Goal: Navigation & Orientation: Find specific page/section

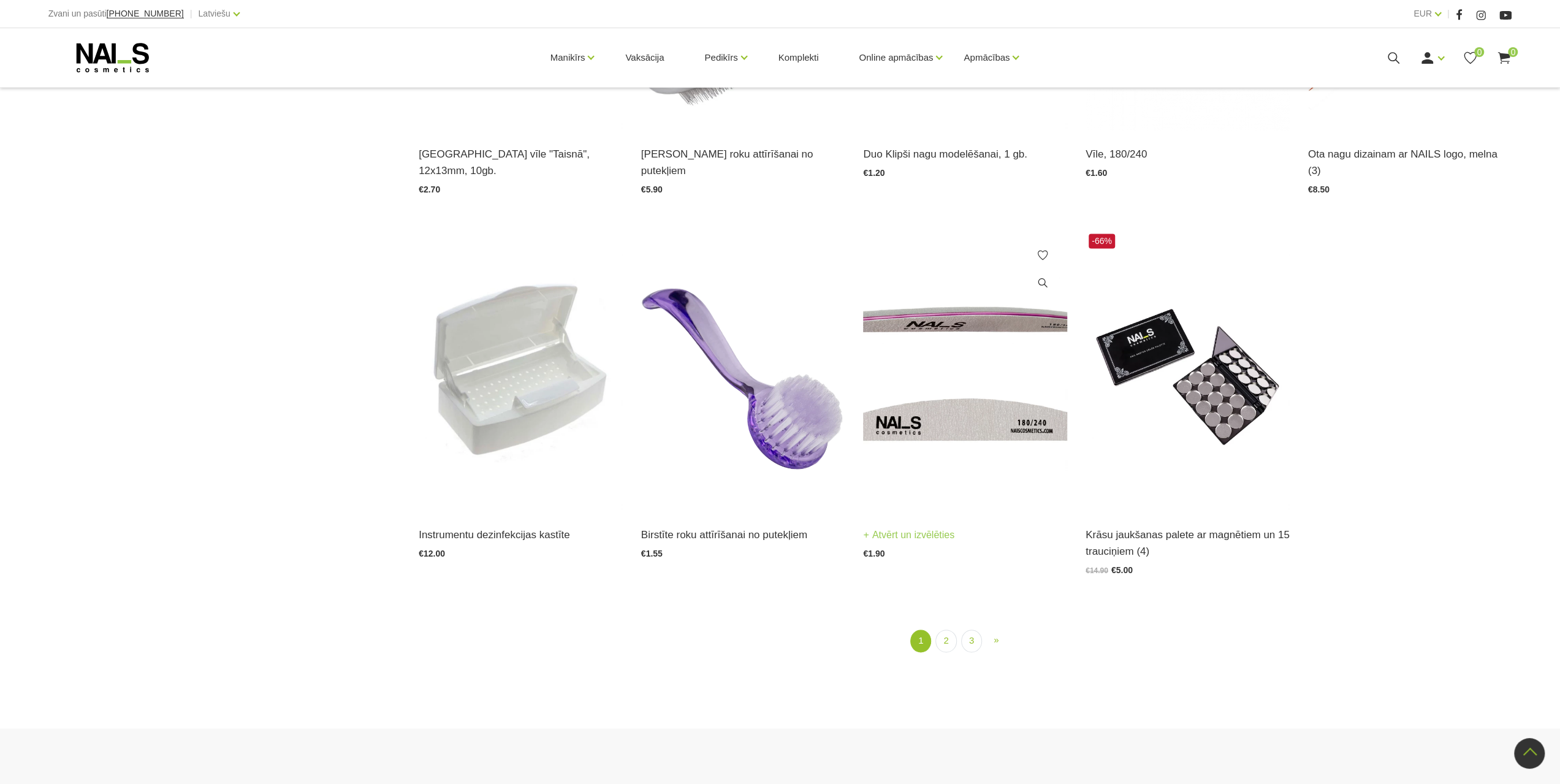
scroll to position [1655, 0]
click at [950, 629] on link "2" at bounding box center [946, 640] width 21 height 22
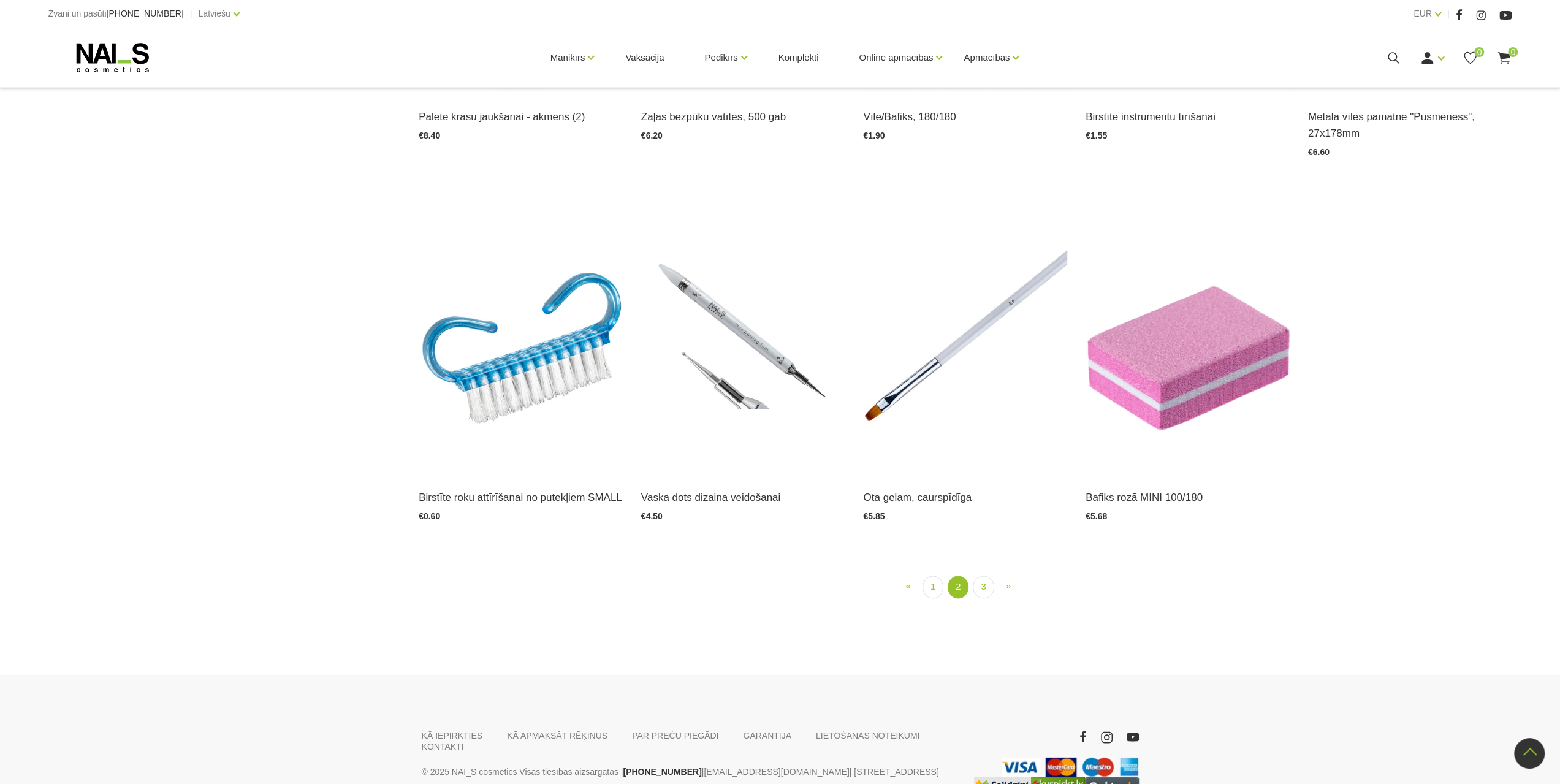
scroll to position [1721, 0]
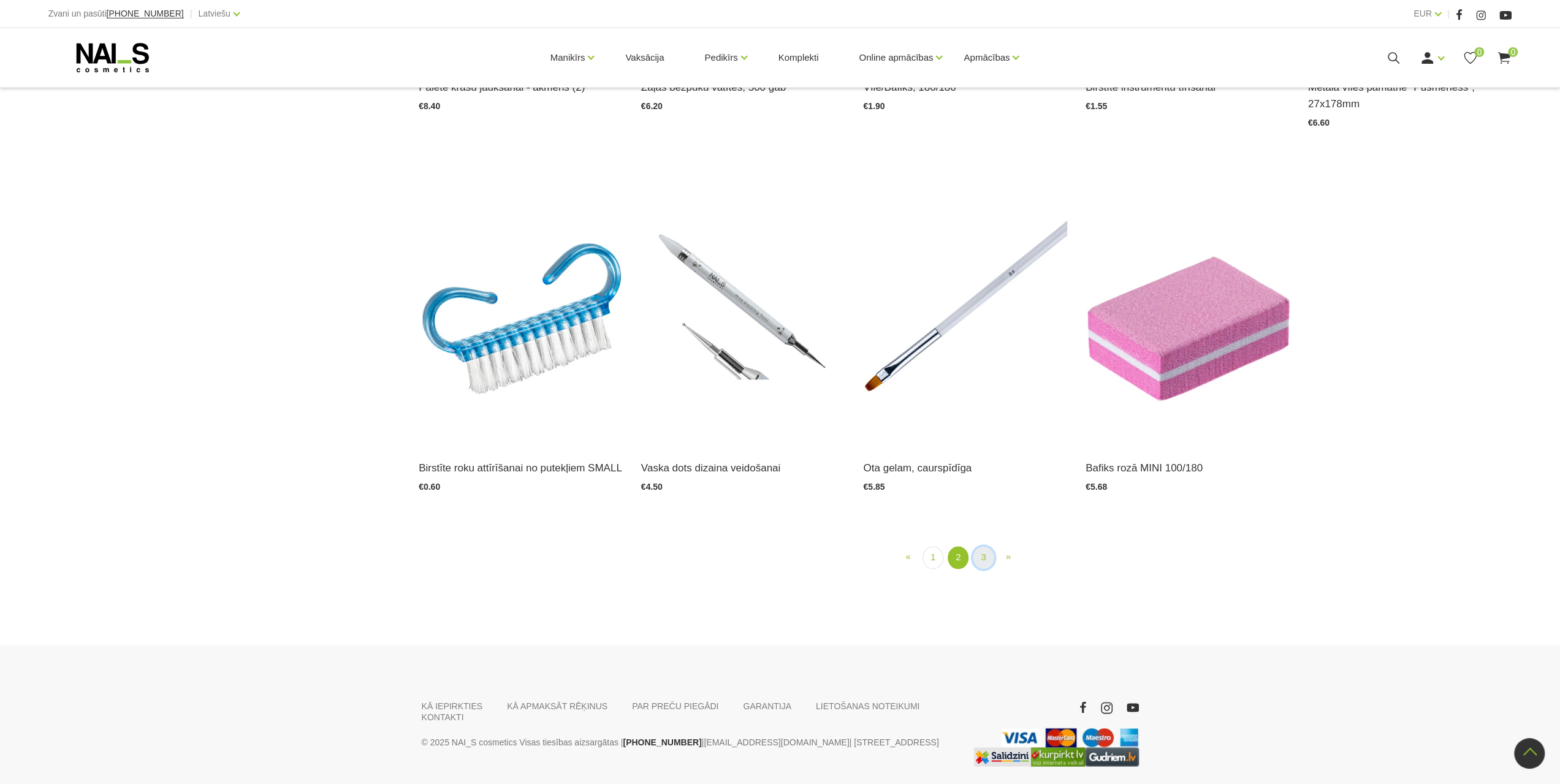
click at [987, 546] on link "3" at bounding box center [983, 557] width 21 height 22
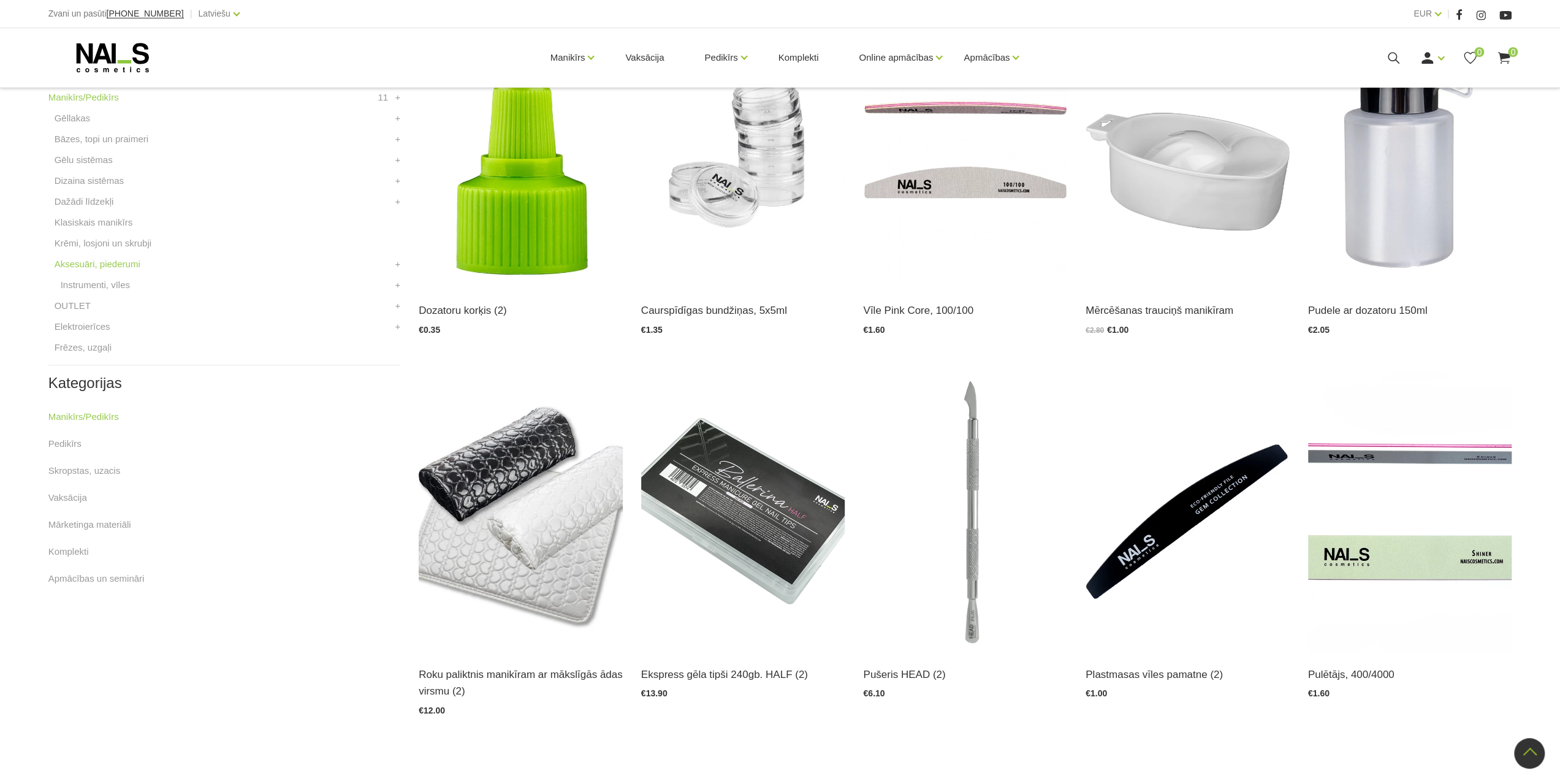
scroll to position [127, 0]
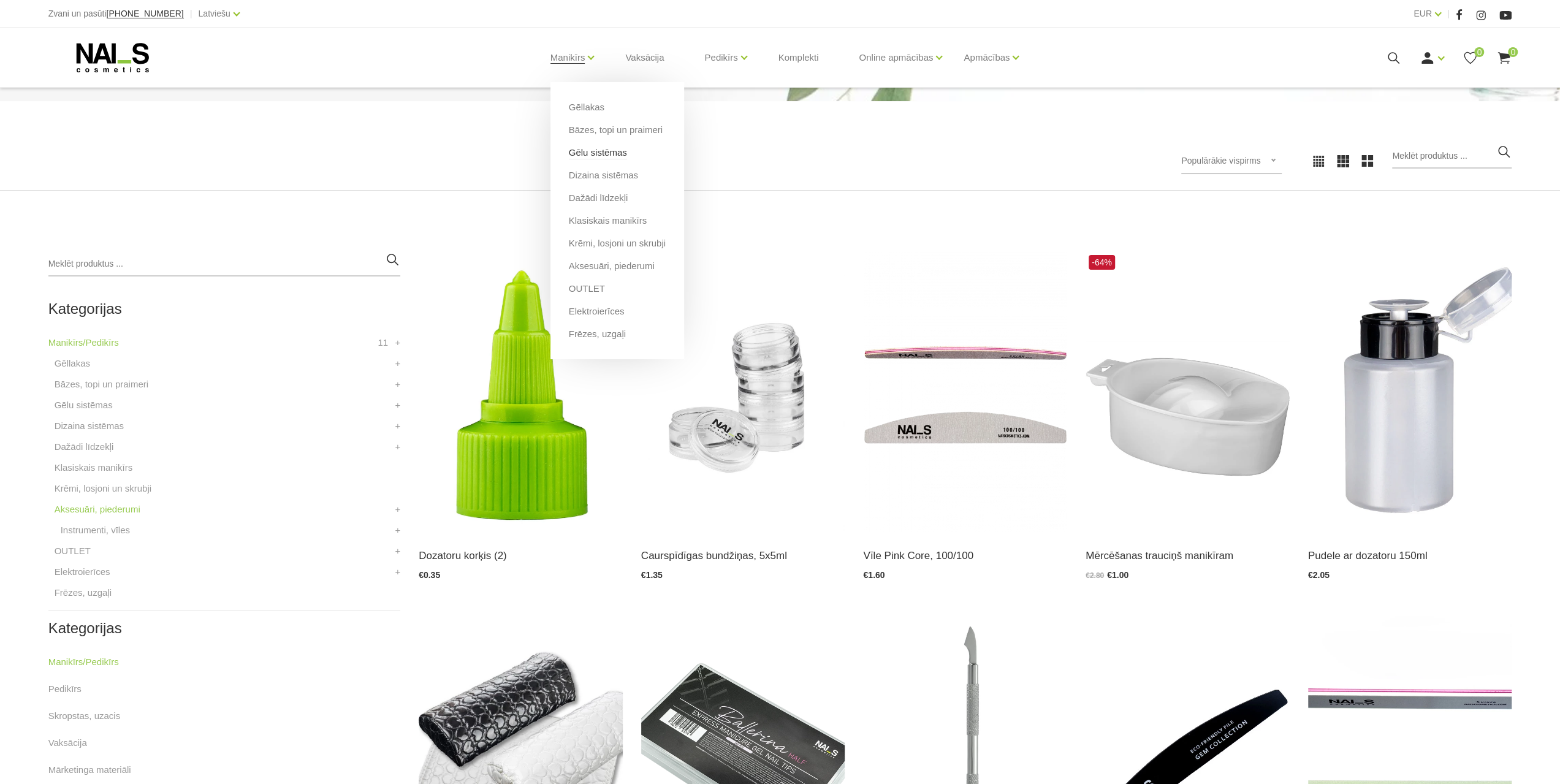
click at [592, 150] on link "Gēlu sistēmas" at bounding box center [598, 152] width 58 height 13
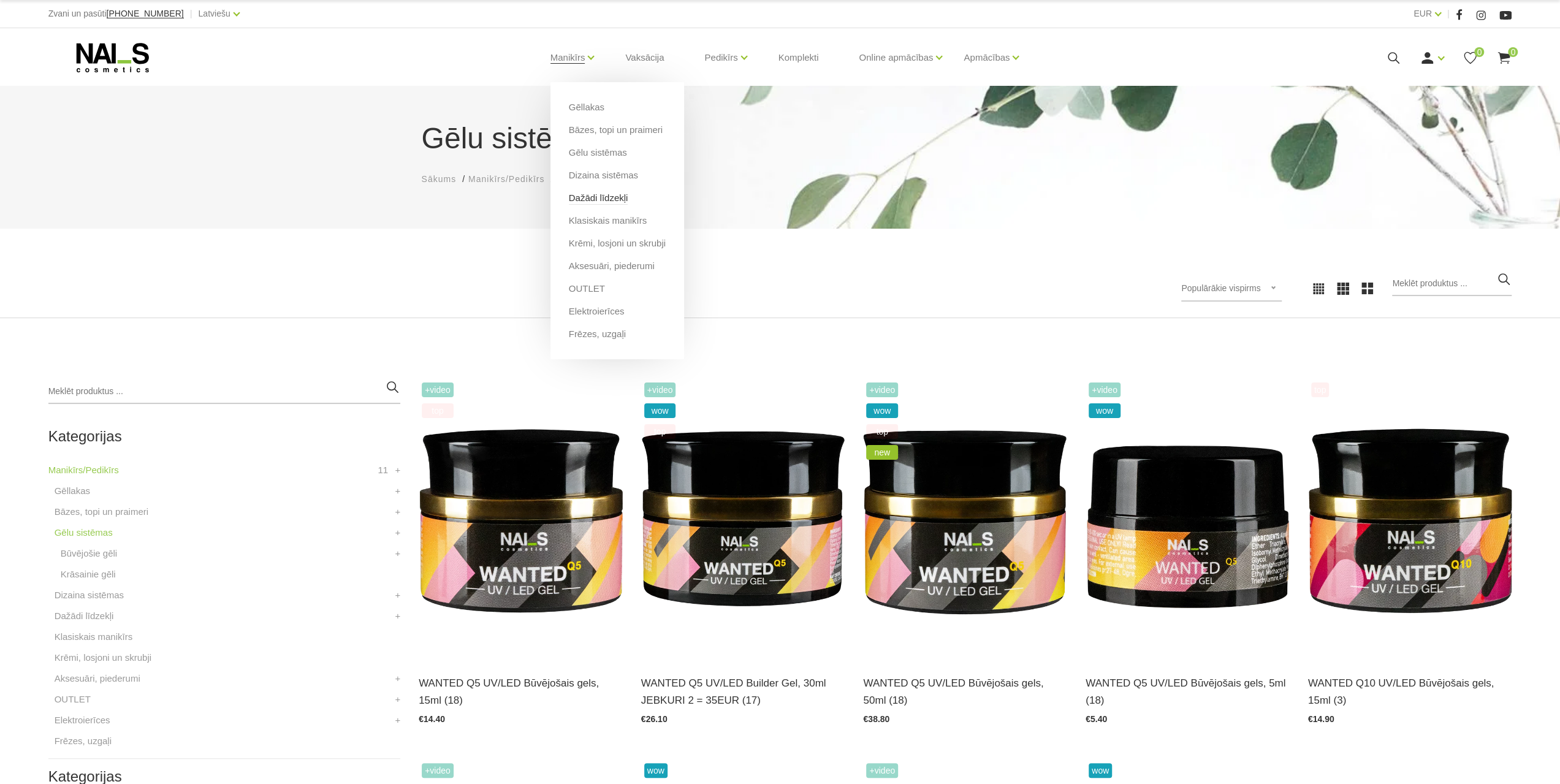
click at [605, 194] on link "Dažādi līdzekļi" at bounding box center [599, 198] width 60 height 13
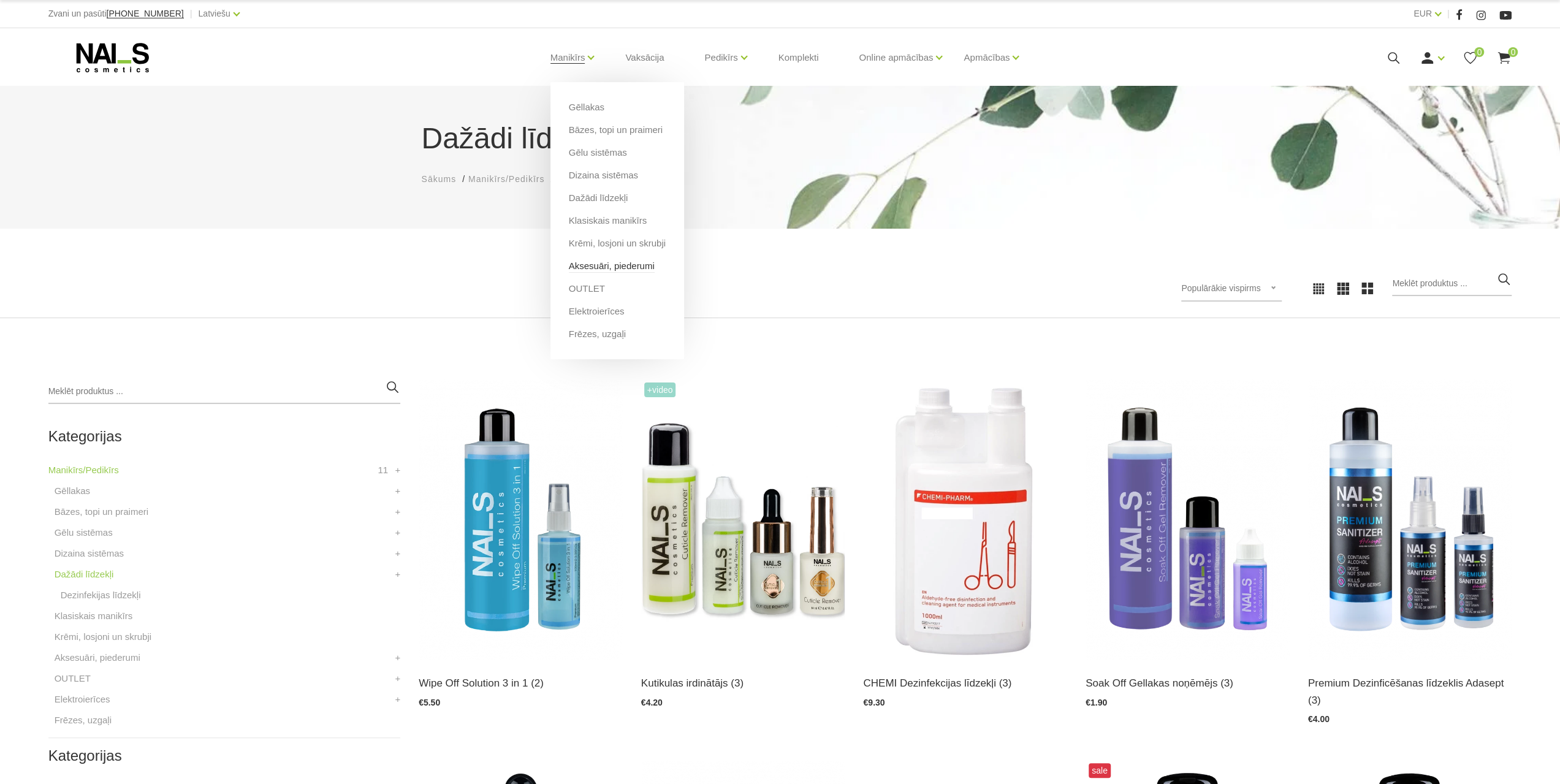
click at [614, 267] on link "Aksesuāri, piederumi" at bounding box center [612, 266] width 86 height 13
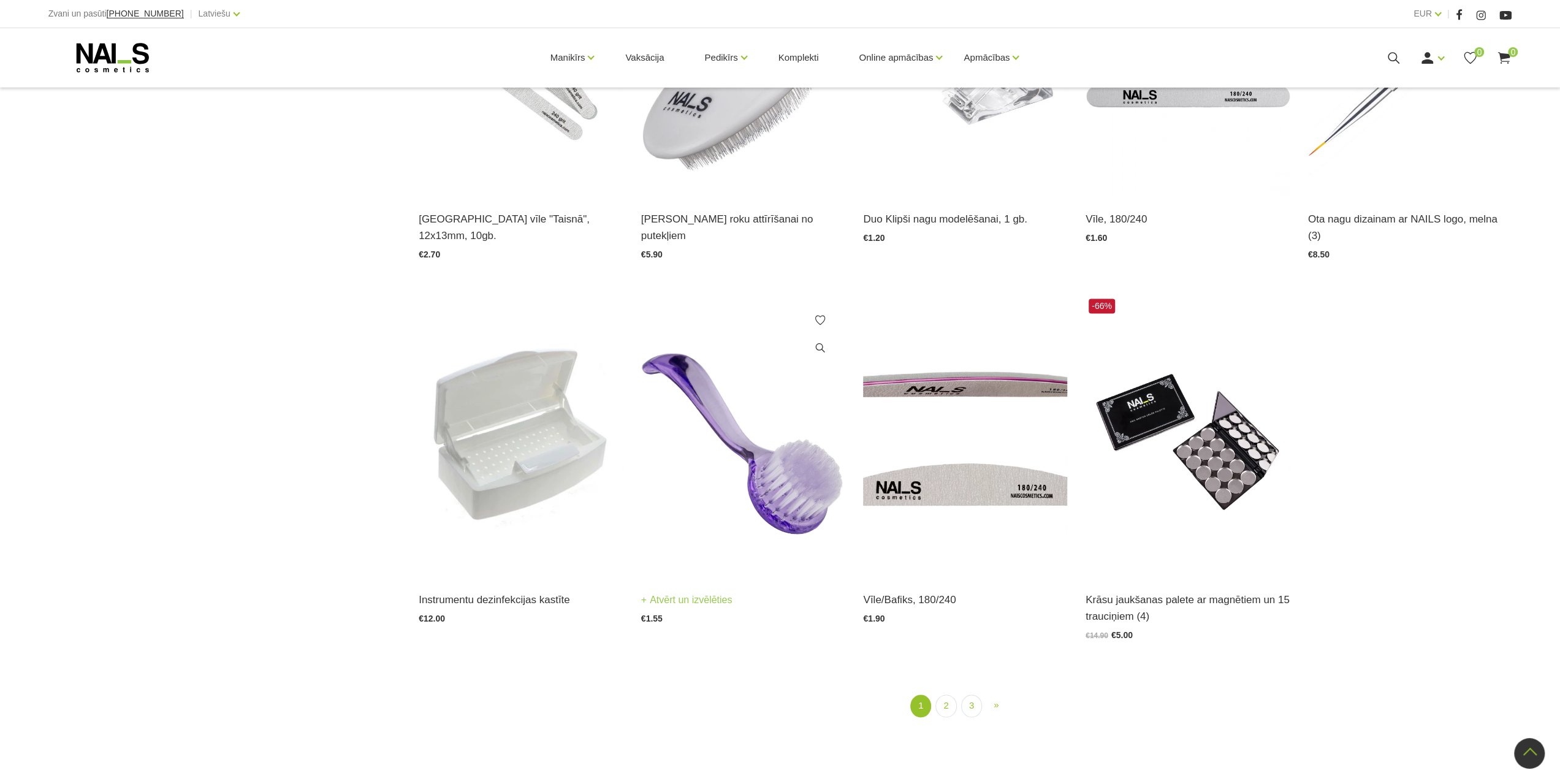
scroll to position [1594, 0]
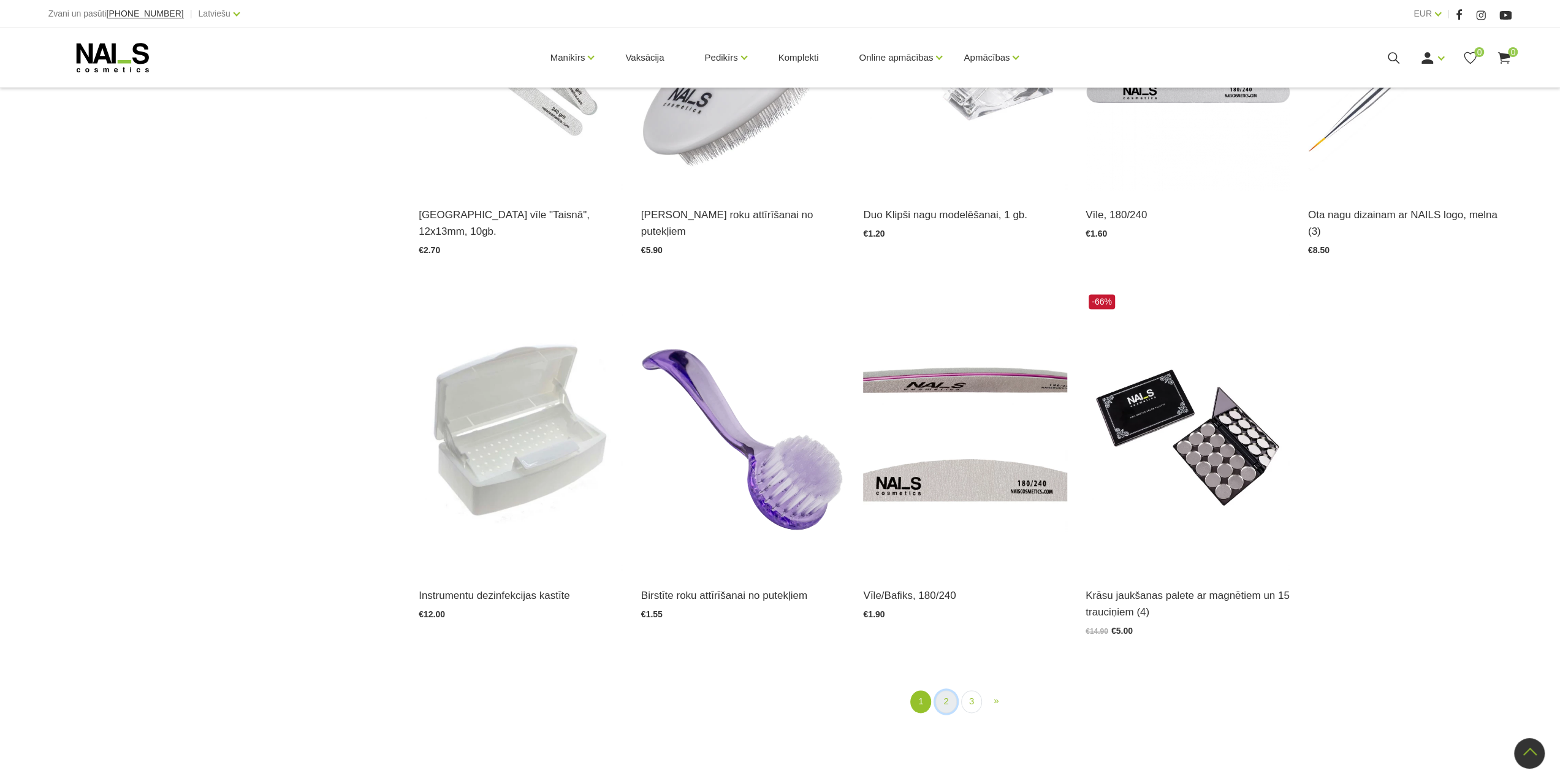
click at [943, 690] on link "2" at bounding box center [946, 701] width 21 height 22
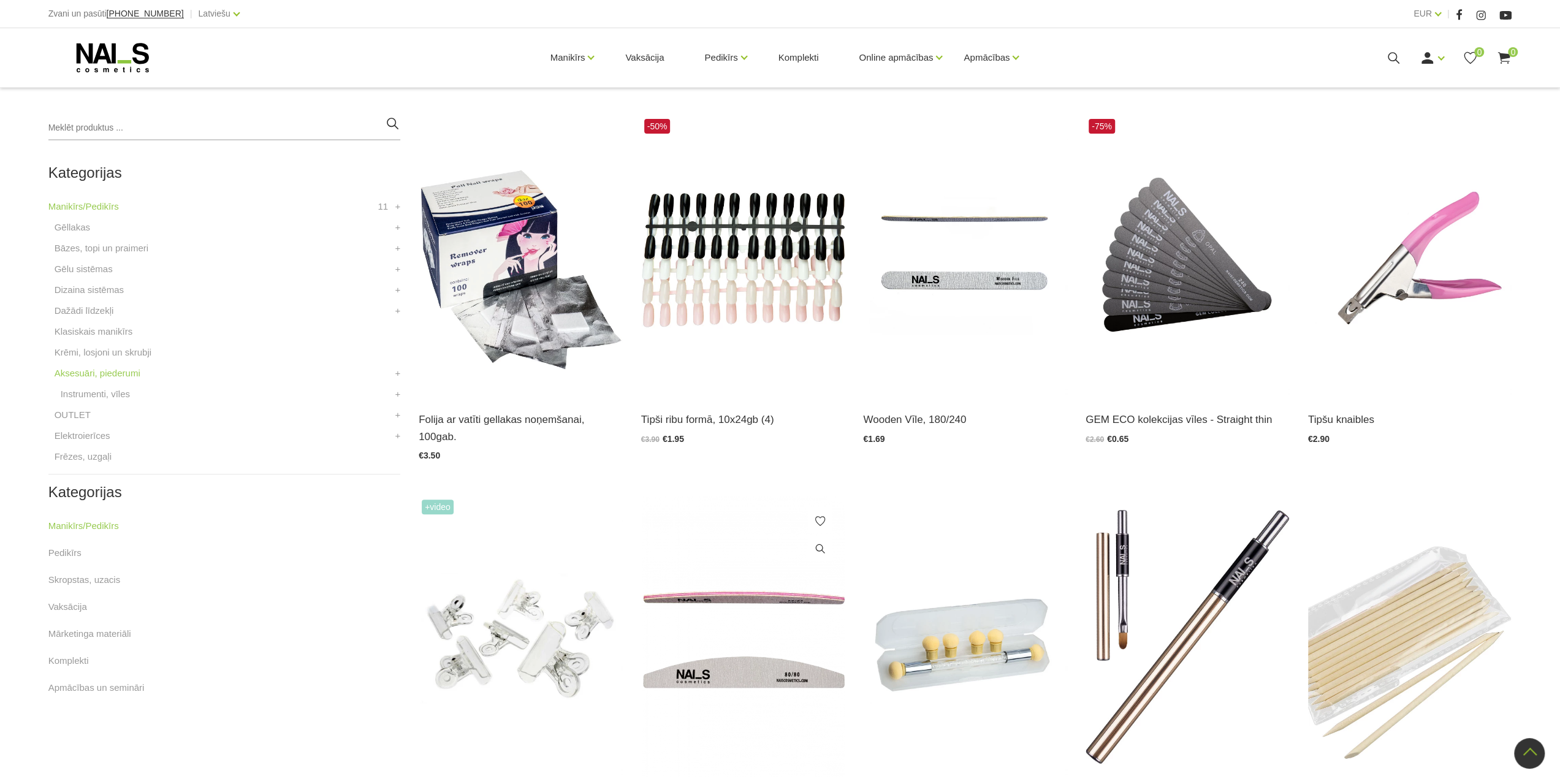
scroll to position [250, 0]
